Goal: Task Accomplishment & Management: Manage account settings

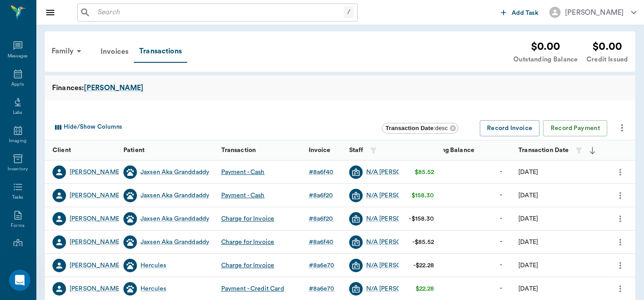
click at [121, 11] on input "text" at bounding box center [219, 12] width 250 height 13
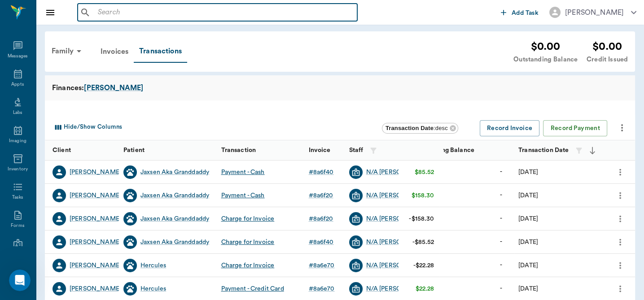
click at [106, 7] on input "text" at bounding box center [224, 12] width 260 height 13
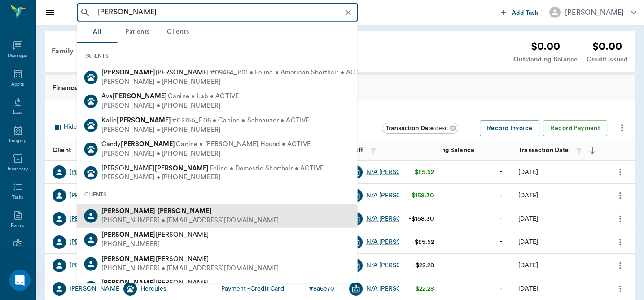
click at [149, 218] on div "(903) 701-3613 • JOSHUAHOWARD973@gmail.com" at bounding box center [190, 220] width 178 height 9
type input "josh howard"
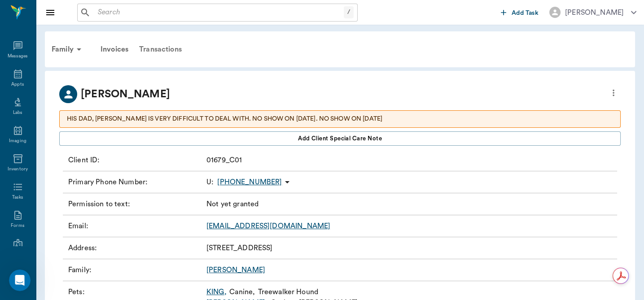
click at [166, 49] on div "Transactions" at bounding box center [160, 50] width 53 height 22
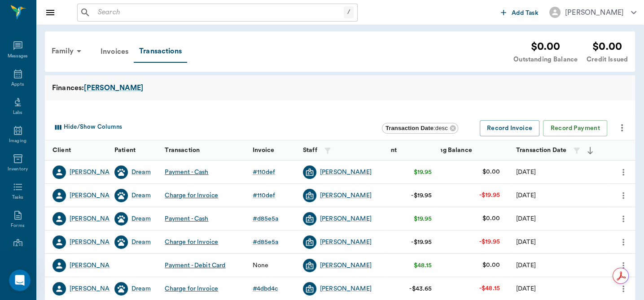
click at [622, 192] on icon "more" at bounding box center [624, 195] width 10 height 11
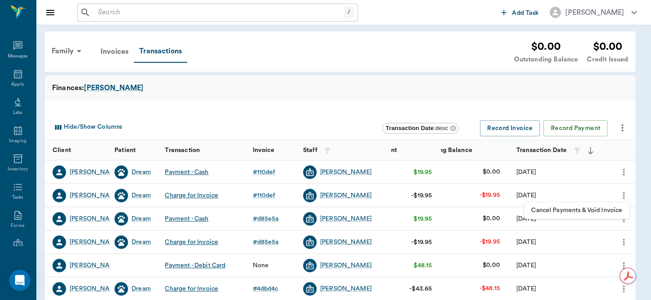
click at [585, 209] on span "Cancel Payments & Void Invoice" at bounding box center [576, 210] width 91 height 9
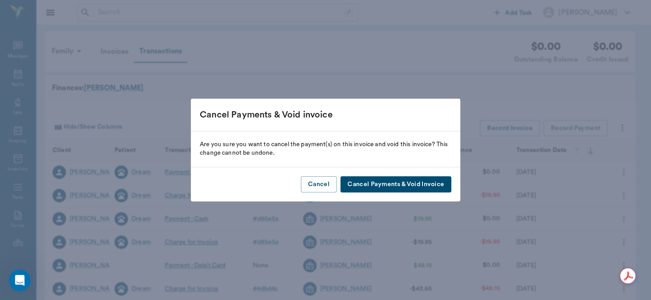
click at [391, 180] on button "Cancel Payments & Void Invoice" at bounding box center [395, 184] width 111 height 17
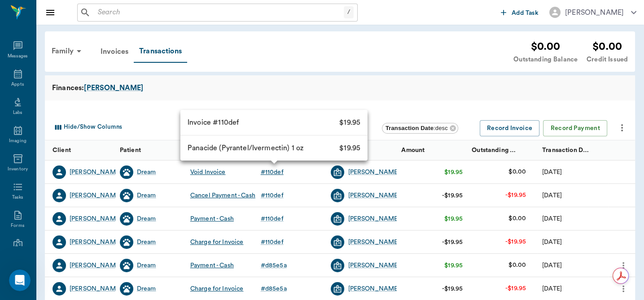
click at [277, 171] on div "# 110def" at bounding box center [272, 172] width 23 height 9
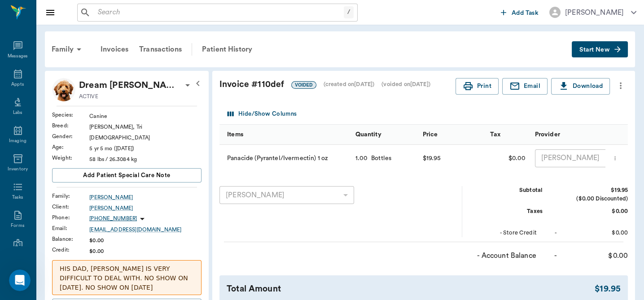
click at [621, 84] on icon "more" at bounding box center [621, 85] width 10 height 11
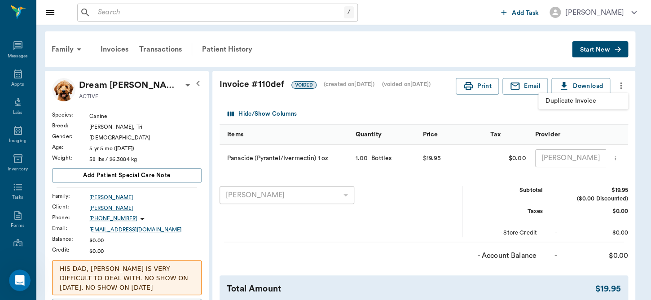
click at [590, 104] on span "Duplicate Invoice" at bounding box center [583, 101] width 75 height 9
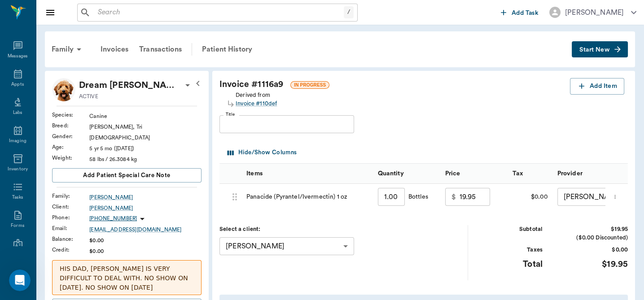
click at [479, 198] on input "19.95" at bounding box center [475, 197] width 31 height 18
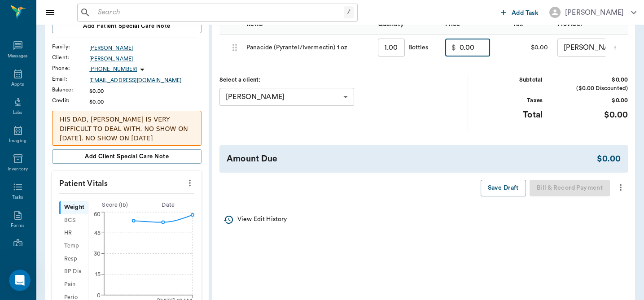
scroll to position [149, 0]
type input "0.00"
click at [619, 191] on icon "more" at bounding box center [621, 188] width 10 height 11
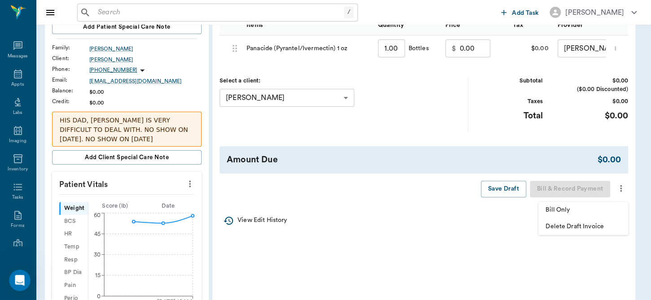
click at [577, 211] on span "Bill Only" at bounding box center [583, 210] width 75 height 9
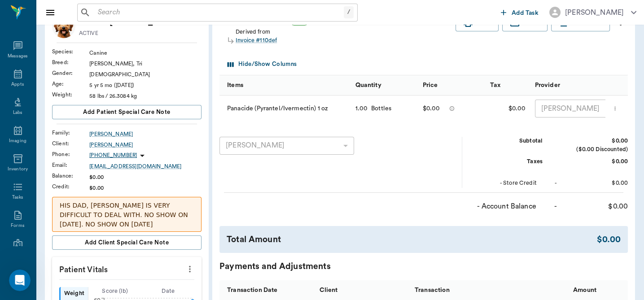
scroll to position [0, 0]
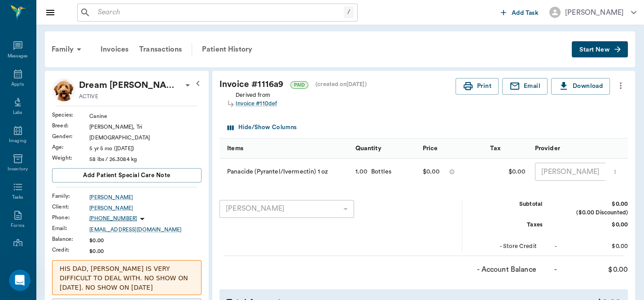
click at [133, 14] on input "text" at bounding box center [219, 12] width 250 height 13
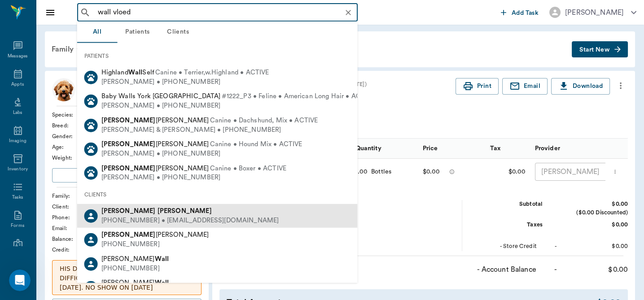
click at [145, 218] on div "(903) 413-7118 • NINNYSIX@yahoo.com" at bounding box center [190, 220] width 178 height 9
type input "wall vloed"
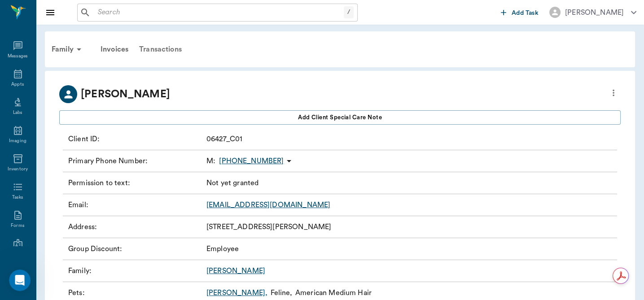
click at [159, 50] on div "Transactions" at bounding box center [160, 50] width 53 height 22
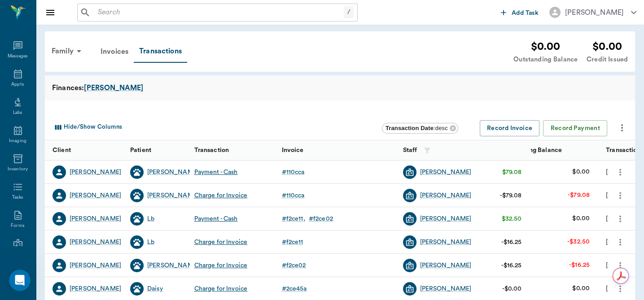
click at [620, 195] on icon "more" at bounding box center [621, 195] width 2 height 7
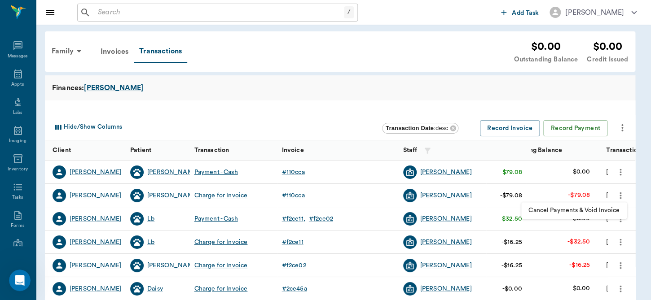
click at [592, 210] on span "Cancel Payments & Void Invoice" at bounding box center [574, 210] width 91 height 9
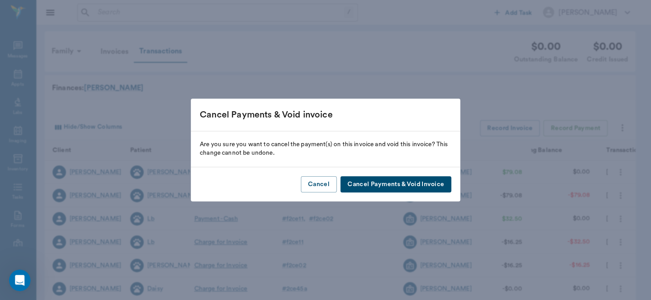
click at [430, 181] on button "Cancel Payments & Void Invoice" at bounding box center [395, 184] width 111 height 17
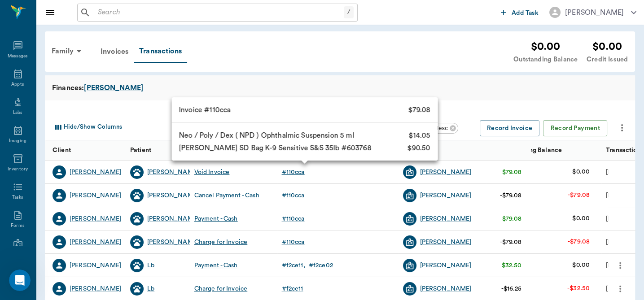
click at [295, 173] on div "# 110cca" at bounding box center [293, 172] width 23 height 9
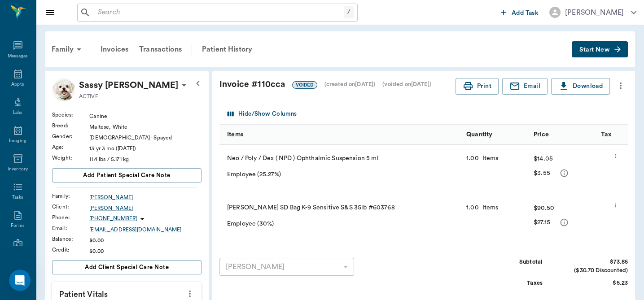
click at [621, 81] on icon "more" at bounding box center [621, 85] width 10 height 11
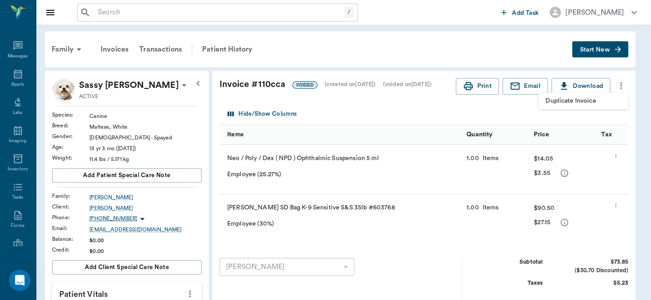
click at [582, 99] on span "Duplicate Invoice" at bounding box center [583, 101] width 75 height 9
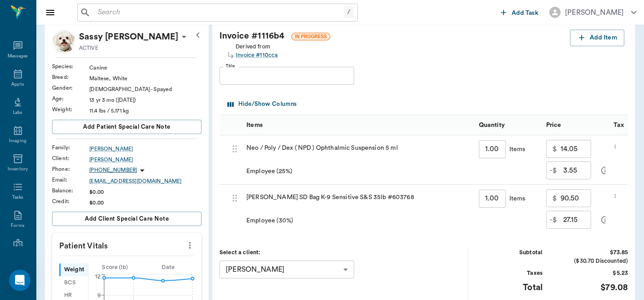
scroll to position [83, 0]
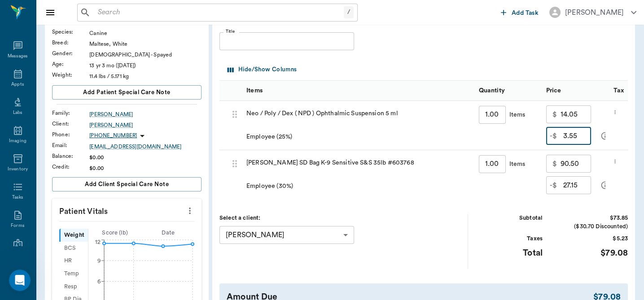
click at [589, 138] on input "3.55" at bounding box center [578, 136] width 28 height 18
type input "3.55"
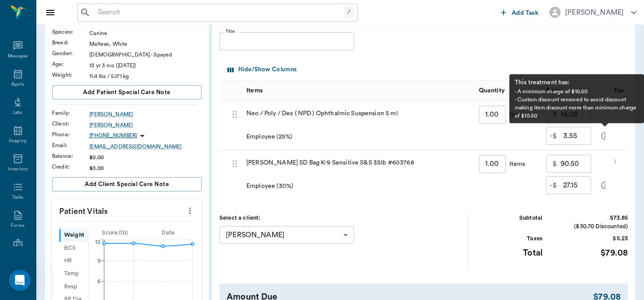
click at [604, 136] on icon "message" at bounding box center [605, 136] width 9 height 9
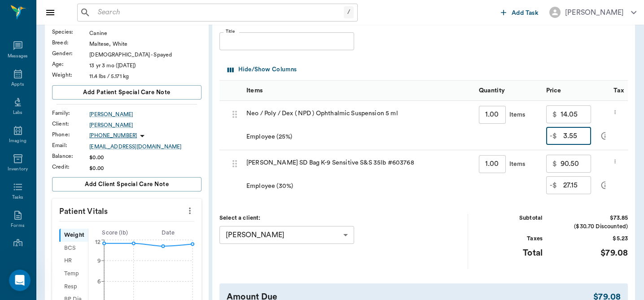
click at [583, 138] on input "3.55" at bounding box center [578, 136] width 28 height 18
click at [618, 111] on icon "more" at bounding box center [615, 112] width 6 height 11
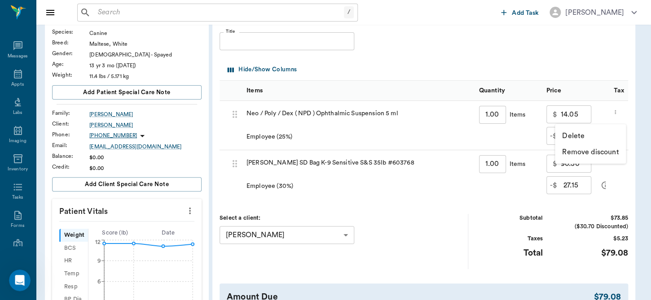
click at [588, 151] on p "Remove discount" at bounding box center [590, 152] width 57 height 11
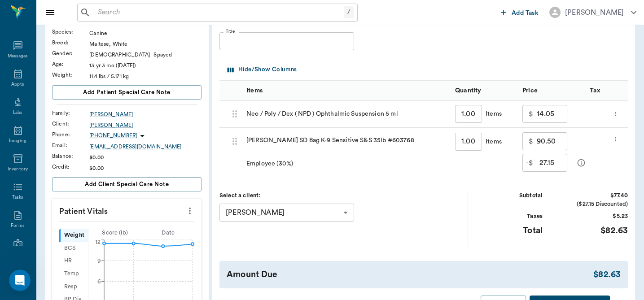
click at [616, 141] on icon "more" at bounding box center [615, 139] width 1 height 4
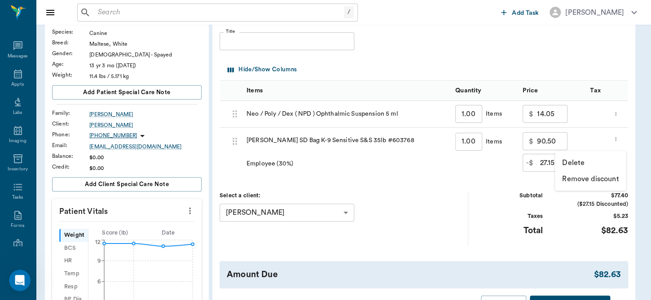
click at [603, 174] on p "Remove discount" at bounding box center [590, 179] width 57 height 11
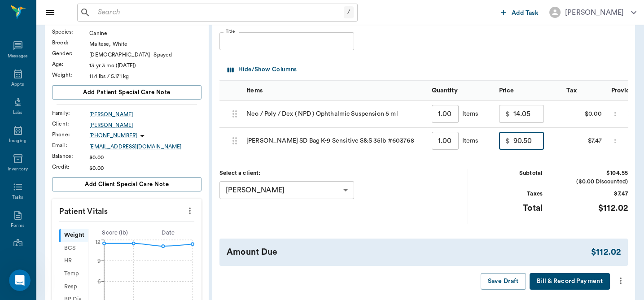
click at [530, 141] on input "90.50" at bounding box center [529, 141] width 31 height 18
type input "0.00"
click at [540, 110] on input "14.05" at bounding box center [529, 114] width 31 height 18
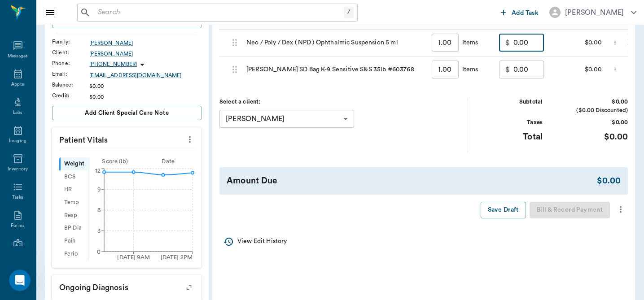
scroll to position [154, 0]
type input "0.00"
click at [620, 216] on icon "more" at bounding box center [621, 210] width 10 height 11
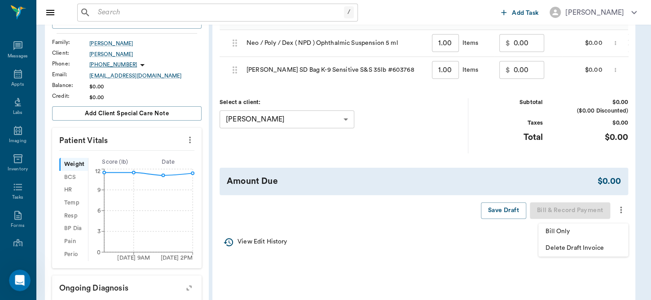
click at [595, 233] on span "Bill Only" at bounding box center [583, 231] width 75 height 9
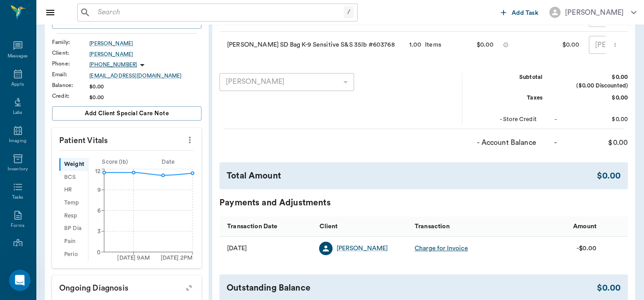
click at [268, 13] on input "text" at bounding box center [219, 12] width 250 height 13
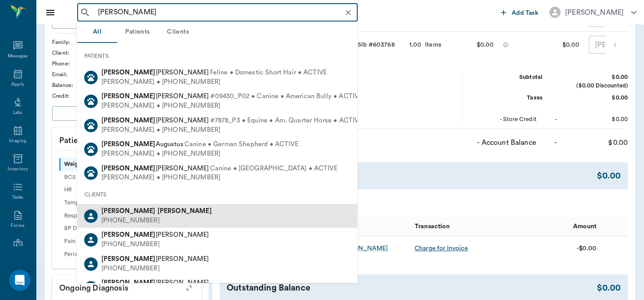
click at [175, 223] on div "James Upchurch (430) 342-9866" at bounding box center [217, 216] width 281 height 24
type input "james upch"
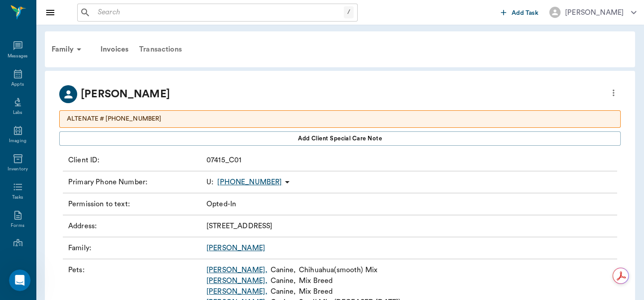
click at [163, 48] on div "Transactions" at bounding box center [160, 50] width 53 height 22
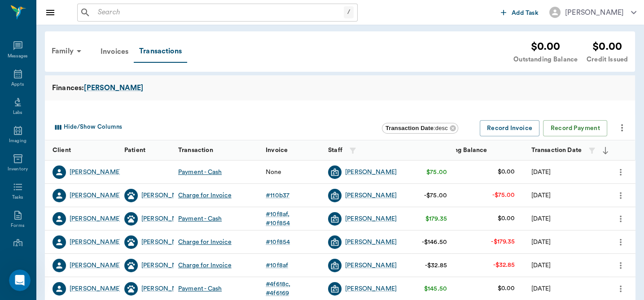
click at [619, 194] on icon "more" at bounding box center [621, 195] width 10 height 11
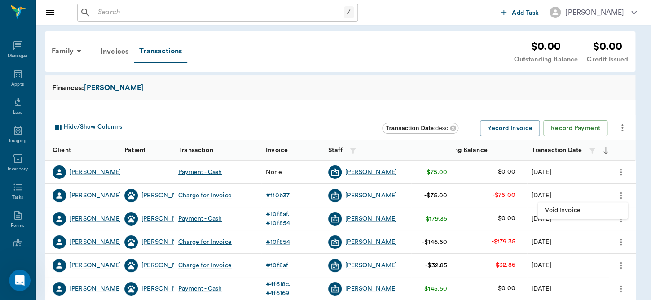
click at [570, 212] on span "Void Invoice" at bounding box center [582, 210] width 75 height 9
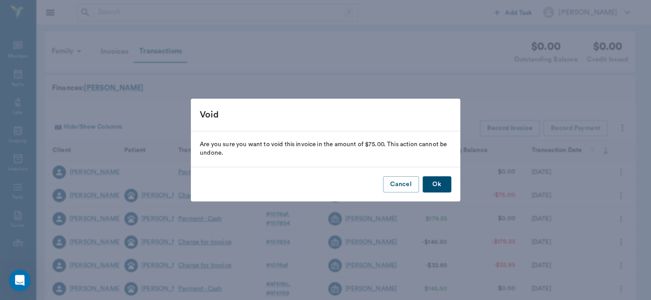
click at [441, 185] on button "Ok" at bounding box center [437, 184] width 29 height 17
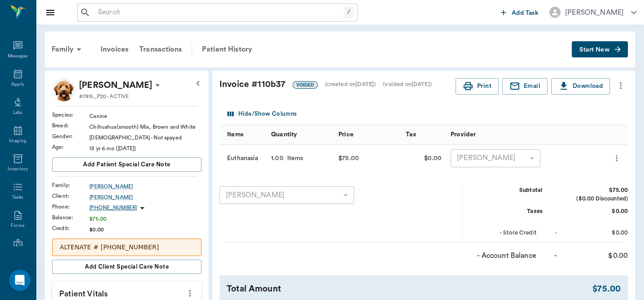
click at [622, 84] on icon "more" at bounding box center [621, 85] width 10 height 11
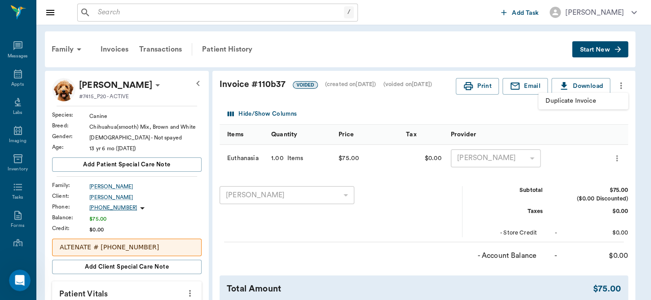
click at [582, 101] on span "Duplicate Invoice" at bounding box center [583, 101] width 75 height 9
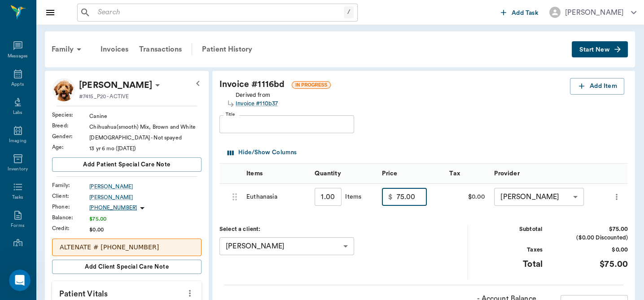
click at [417, 196] on input "75.00" at bounding box center [412, 197] width 31 height 18
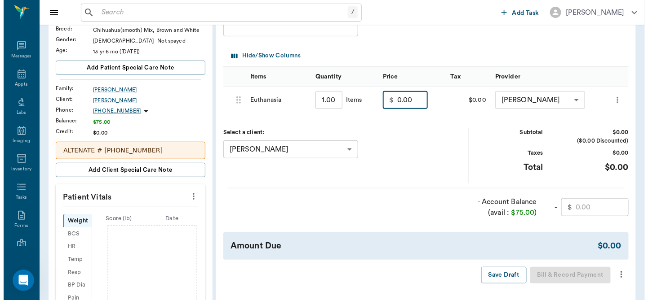
scroll to position [136, 0]
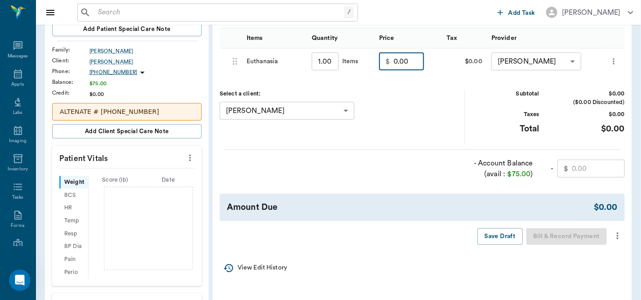
type input "0.00"
click at [617, 237] on icon "more" at bounding box center [617, 236] width 10 height 11
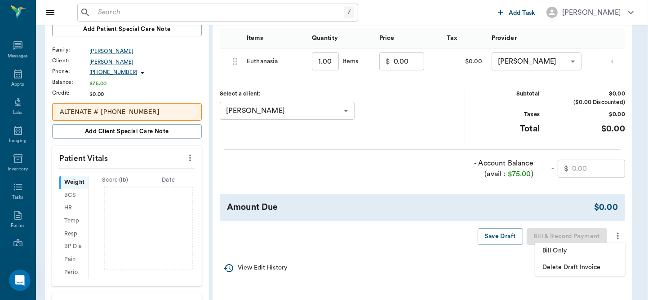
click at [567, 250] on span "Bill Only" at bounding box center [579, 251] width 75 height 9
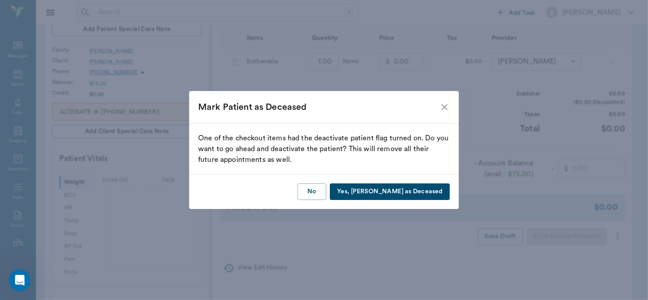
click at [424, 192] on button "Yes, Mark as Deceased" at bounding box center [390, 192] width 120 height 17
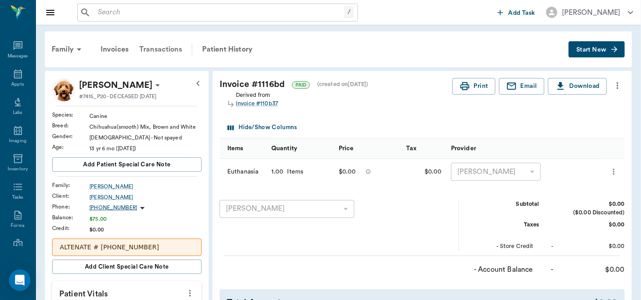
click at [155, 45] on div "Transactions" at bounding box center [160, 50] width 53 height 22
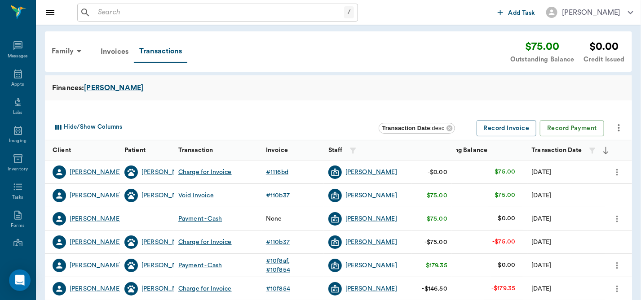
click at [618, 218] on icon "more" at bounding box center [617, 219] width 10 height 11
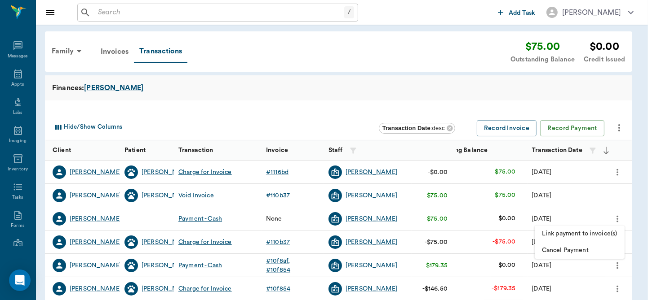
click at [582, 249] on span "Cancel Payment" at bounding box center [579, 250] width 75 height 9
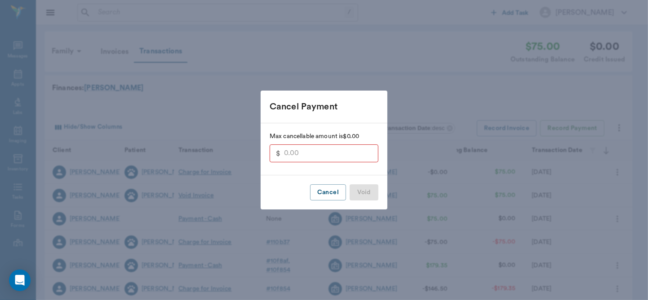
type input "75.00"
click at [359, 191] on button "Void" at bounding box center [363, 193] width 29 height 17
